Goal: Information Seeking & Learning: Learn about a topic

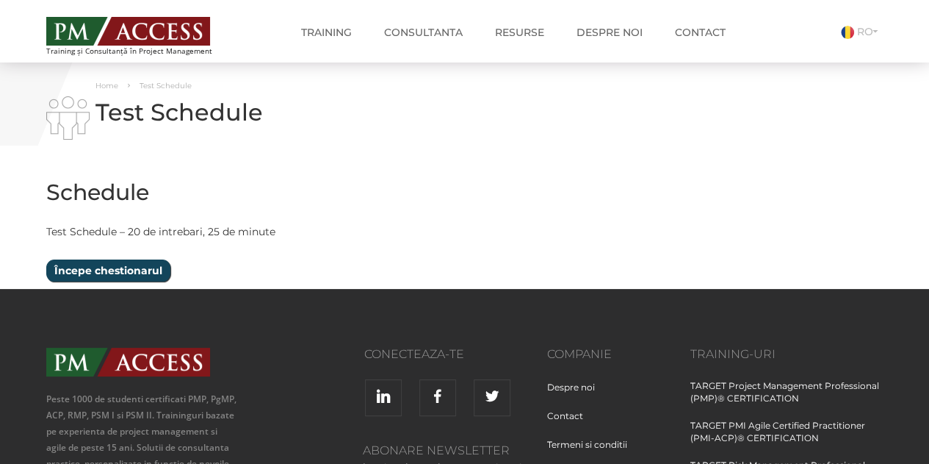
click at [103, 270] on input "Începe chestionarul" at bounding box center [108, 270] width 124 height 22
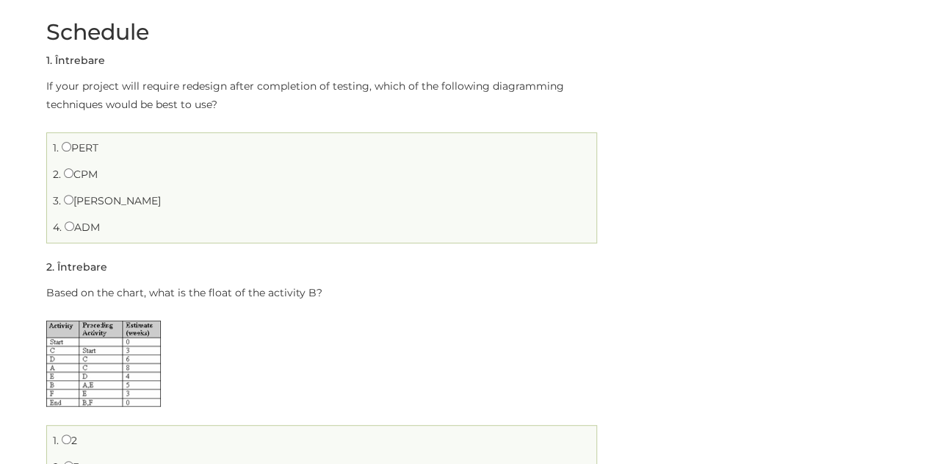
scroll to position [158, 0]
click at [65, 201] on input "[PERSON_NAME]" at bounding box center [69, 202] width 10 height 10
radio input "true"
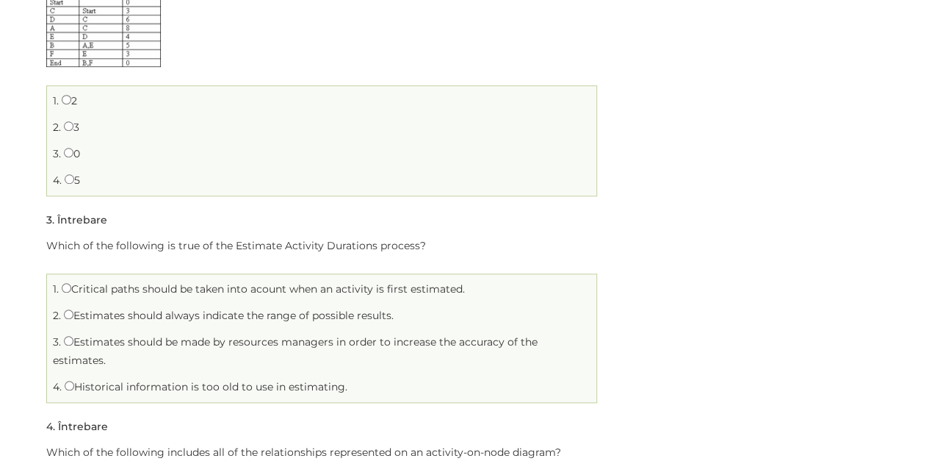
scroll to position [532, 0]
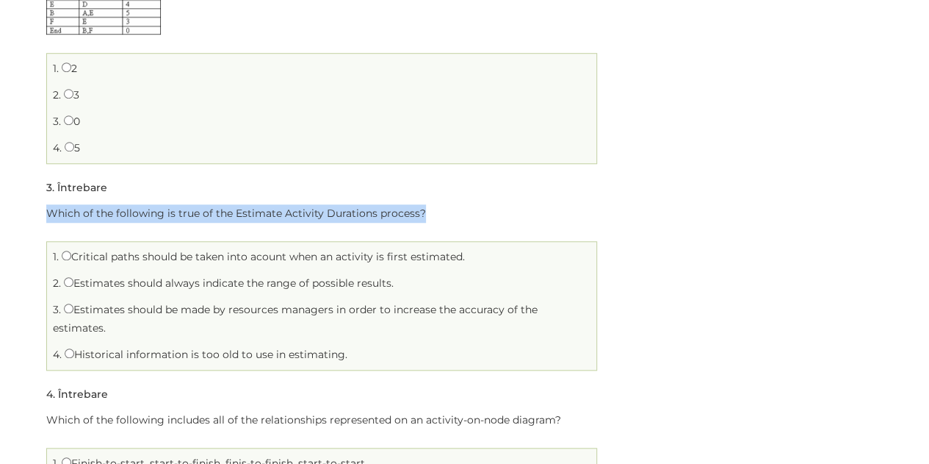
drag, startPoint x: 41, startPoint y: 210, endPoint x: 451, endPoint y: 206, distance: 409.9
copy span "Which of the following is true of the Estimate Activity Durations process?"
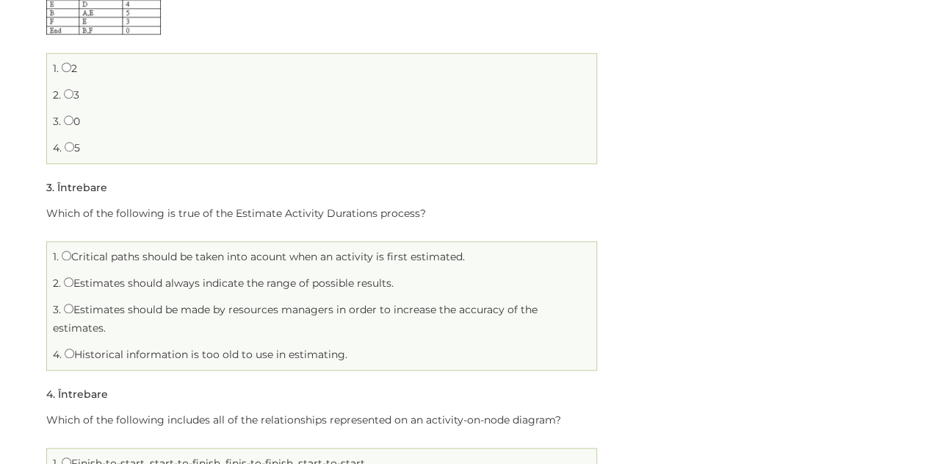
drag, startPoint x: 73, startPoint y: 253, endPoint x: 365, endPoint y: 360, distance: 310.5
click at [365, 360] on ul "1. Critical paths should be taken into acount when an activity is first estimat…" at bounding box center [321, 305] width 551 height 129
copy ul "Critical paths should be taken into acount when an activity is first estimated.…"
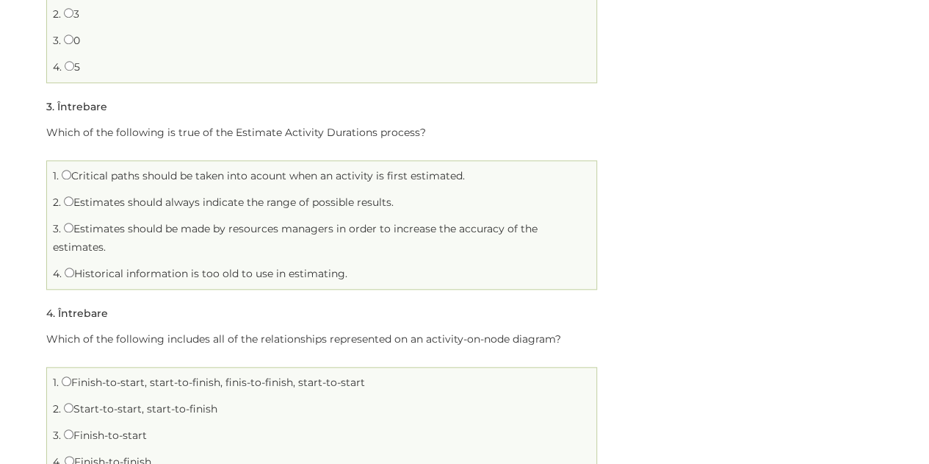
scroll to position [640, 0]
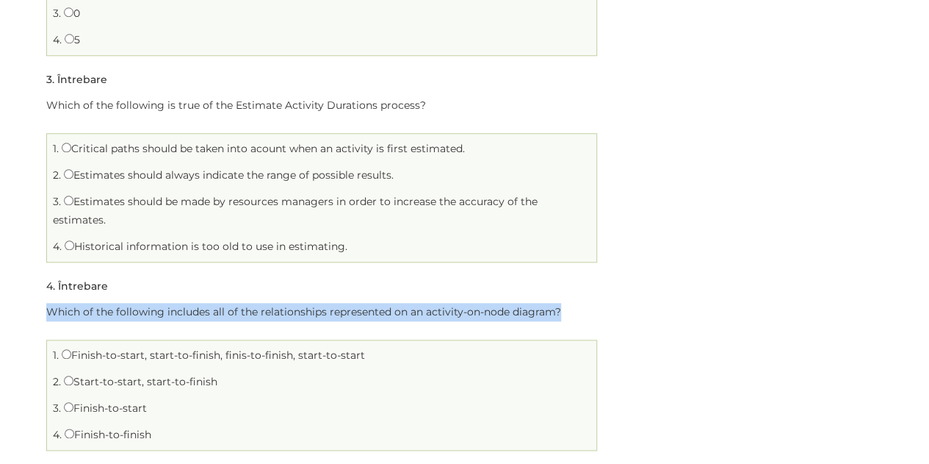
drag, startPoint x: 43, startPoint y: 305, endPoint x: 571, endPoint y: 299, distance: 528.2
copy p "Which of the following includes all of the relationships represented on an acti…"
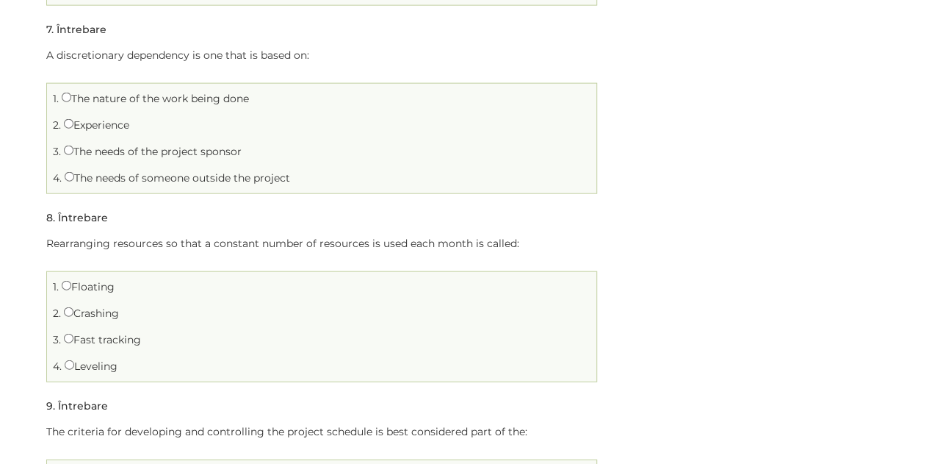
scroll to position [1680, 0]
